Goal: Information Seeking & Learning: Learn about a topic

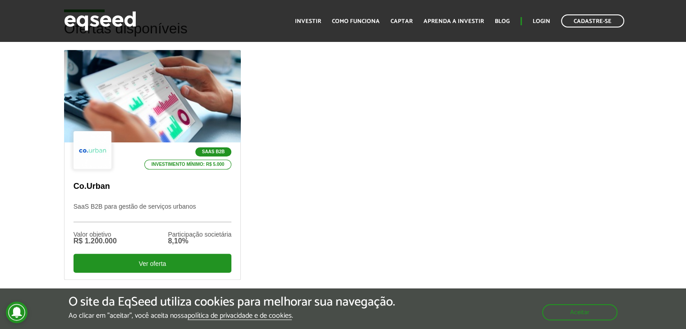
scroll to position [276, 0]
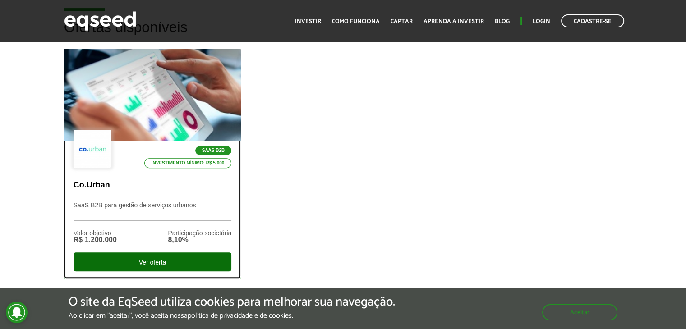
click at [132, 261] on div "Ver oferta" at bounding box center [153, 262] width 158 height 19
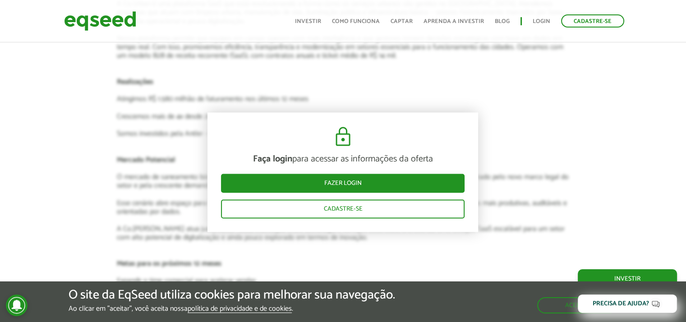
scroll to position [1425, 0]
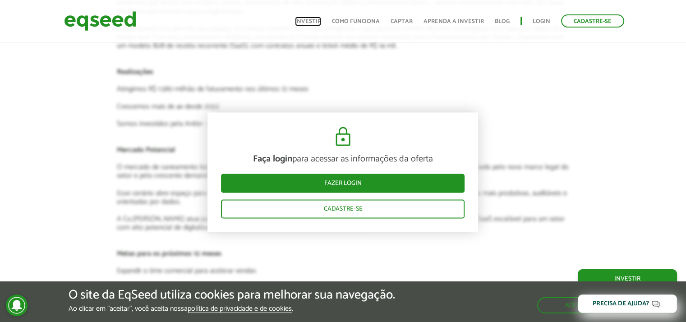
click at [321, 21] on link "Investir" at bounding box center [308, 21] width 26 height 6
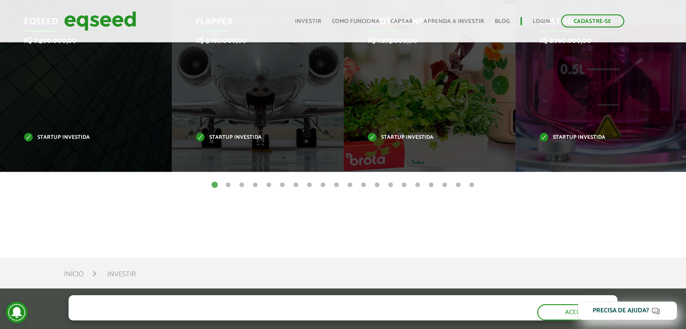
scroll to position [379, 0]
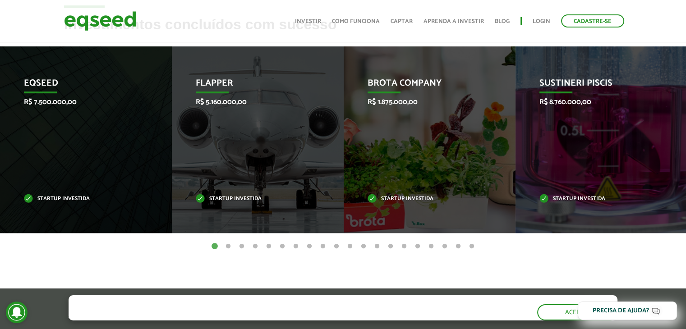
click at [229, 246] on button "2" at bounding box center [228, 246] width 9 height 9
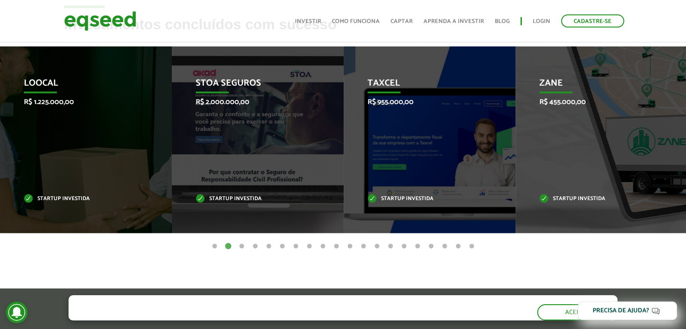
click at [243, 246] on button "3" at bounding box center [241, 246] width 9 height 9
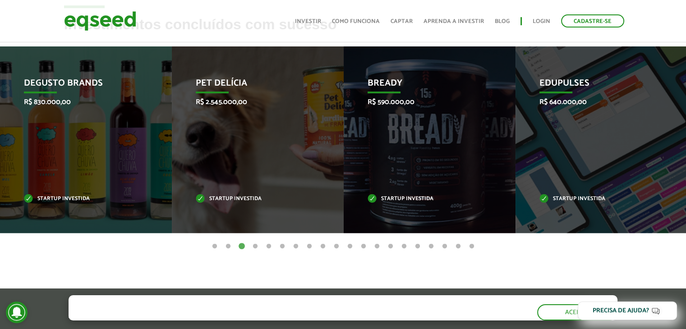
click at [257, 245] on button "4" at bounding box center [255, 246] width 9 height 9
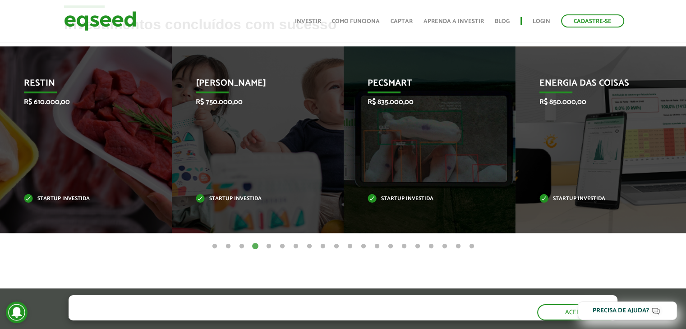
click at [217, 246] on button "1" at bounding box center [214, 246] width 9 height 9
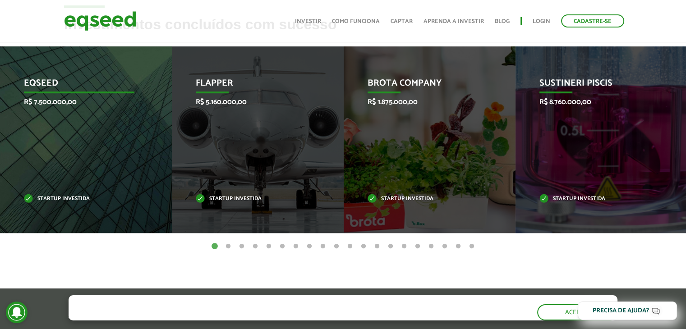
click at [104, 138] on div "EqSeed R$ 7.500.000,00 Startup investida" at bounding box center [79, 139] width 158 height 187
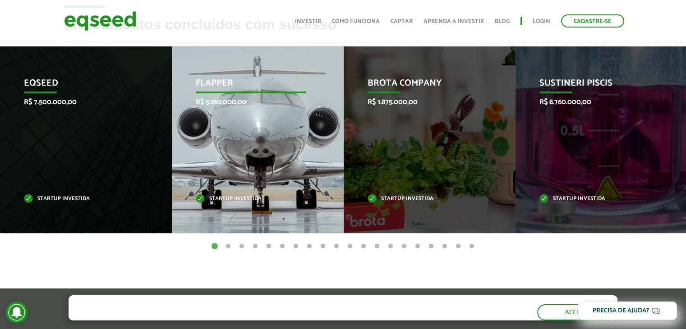
click at [256, 127] on div "Flapper R$ 5.160.000,00 Startup investida" at bounding box center [251, 139] width 158 height 187
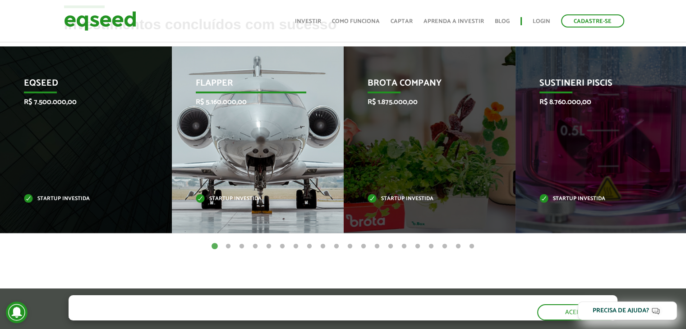
click at [256, 127] on div "Flapper R$ 5.160.000,00 Startup investida" at bounding box center [251, 139] width 158 height 187
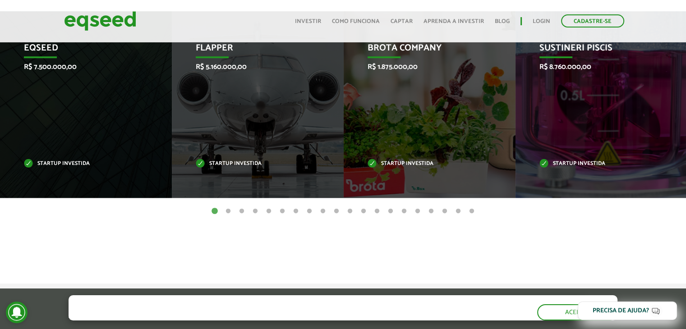
scroll to position [416, 0]
